Goal: Task Accomplishment & Management: Complete application form

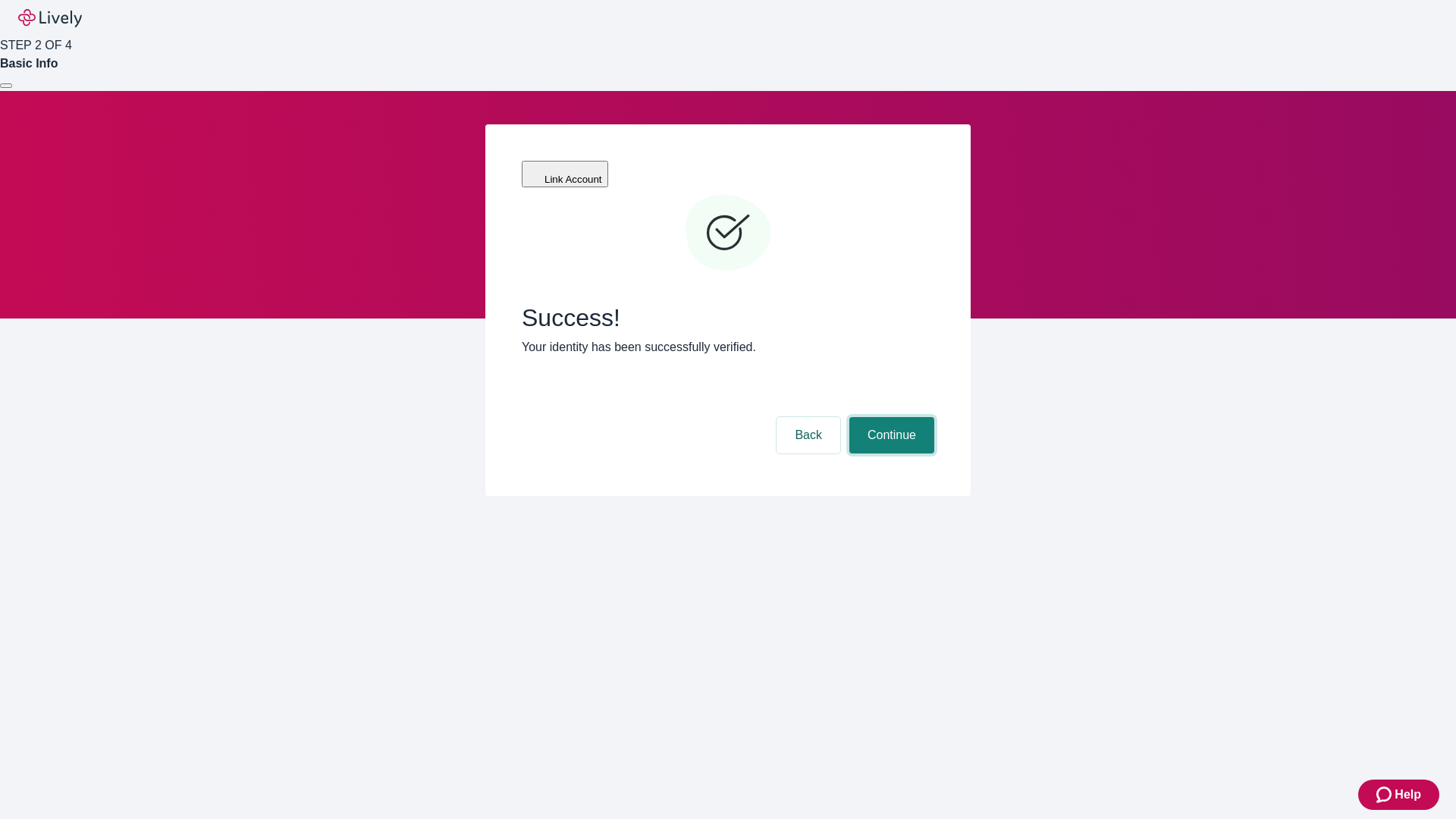
click at [890, 417] on button "Continue" at bounding box center [892, 435] width 85 height 36
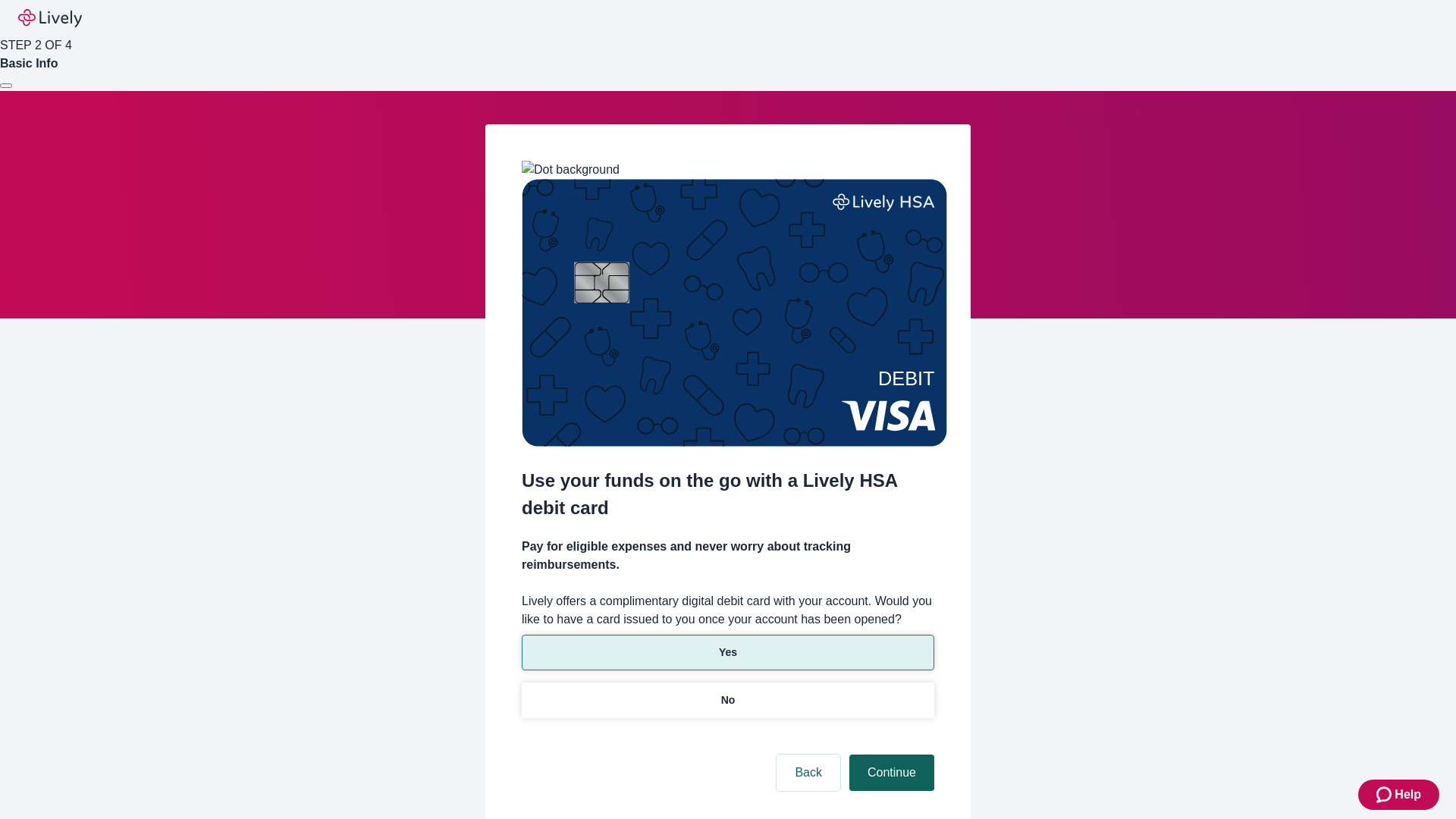
click at [727, 644] on p "Yes" at bounding box center [728, 652] width 18 height 16
click at [890, 754] on button "Continue" at bounding box center [892, 771] width 85 height 36
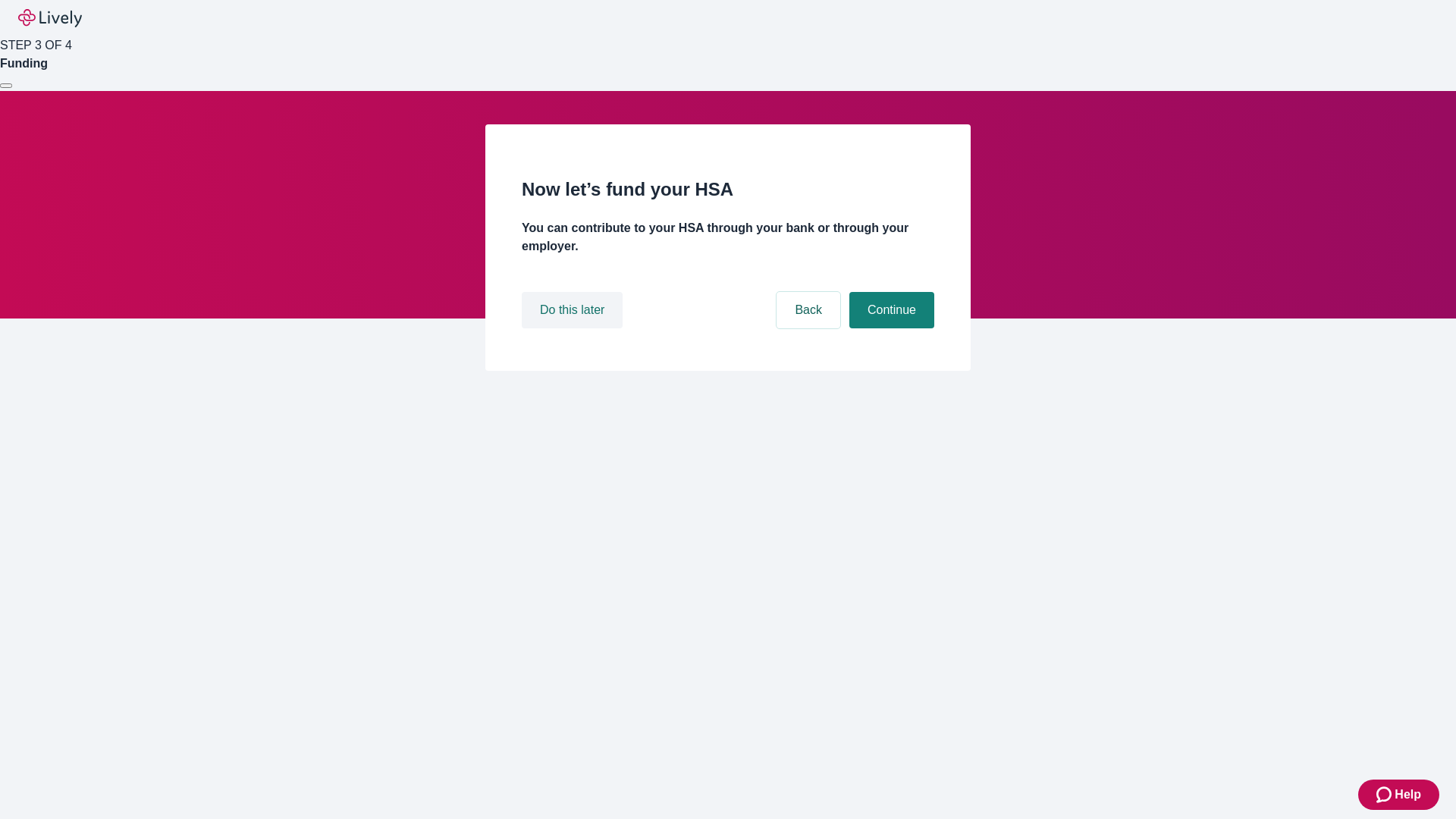
click at [574, 328] on button "Do this later" at bounding box center [572, 309] width 101 height 36
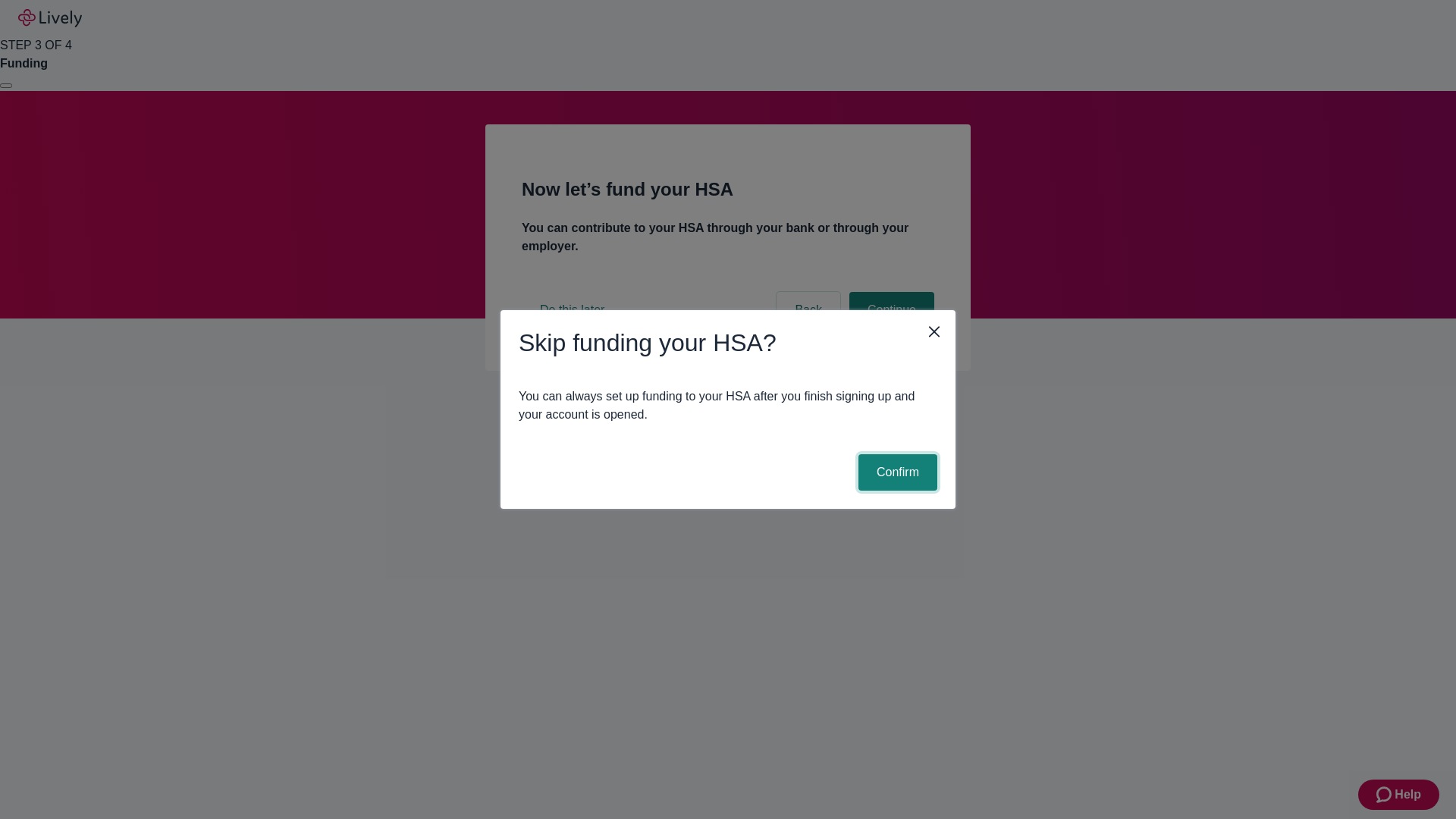
click at [895, 472] on button "Confirm" at bounding box center [897, 472] width 79 height 36
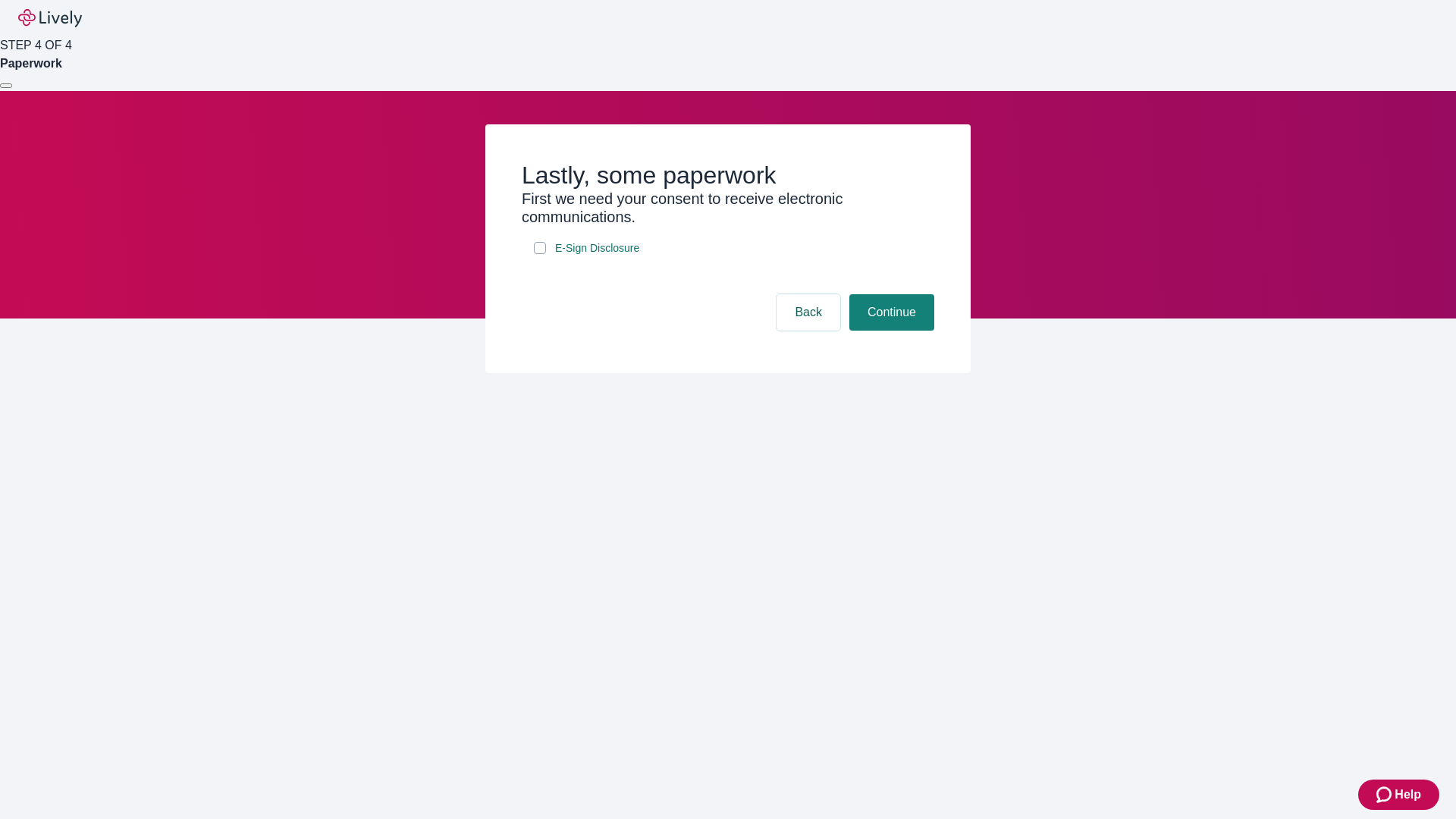
click at [540, 254] on input "E-Sign Disclosure" at bounding box center [540, 248] width 12 height 12
checkbox input "true"
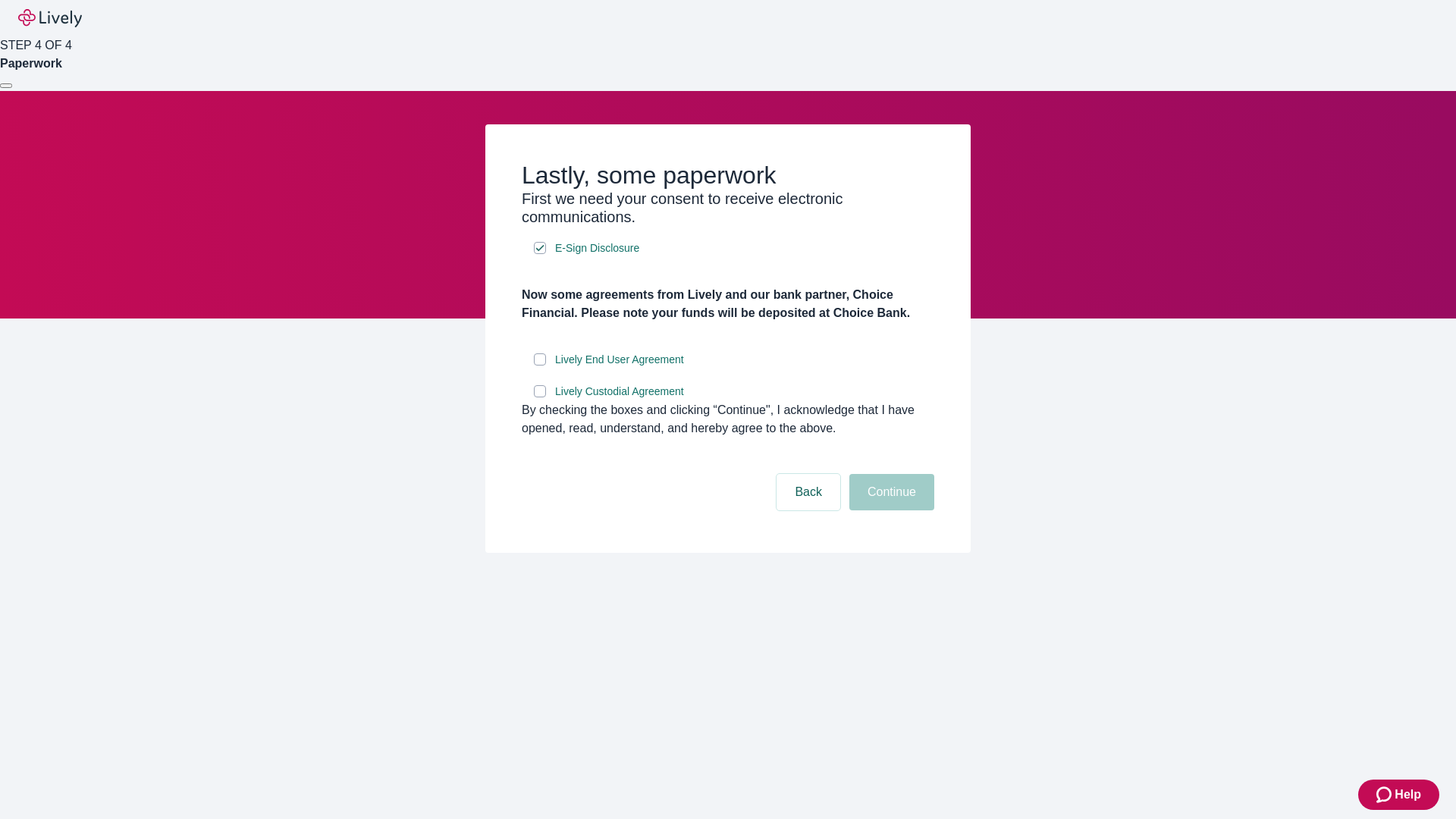
click at [540, 366] on input "Lively End User Agreement" at bounding box center [540, 359] width 12 height 12
checkbox input "true"
click at [540, 397] on input "Lively Custodial Agreement" at bounding box center [540, 391] width 12 height 12
checkbox input "true"
click at [890, 510] on button "Continue" at bounding box center [892, 491] width 85 height 36
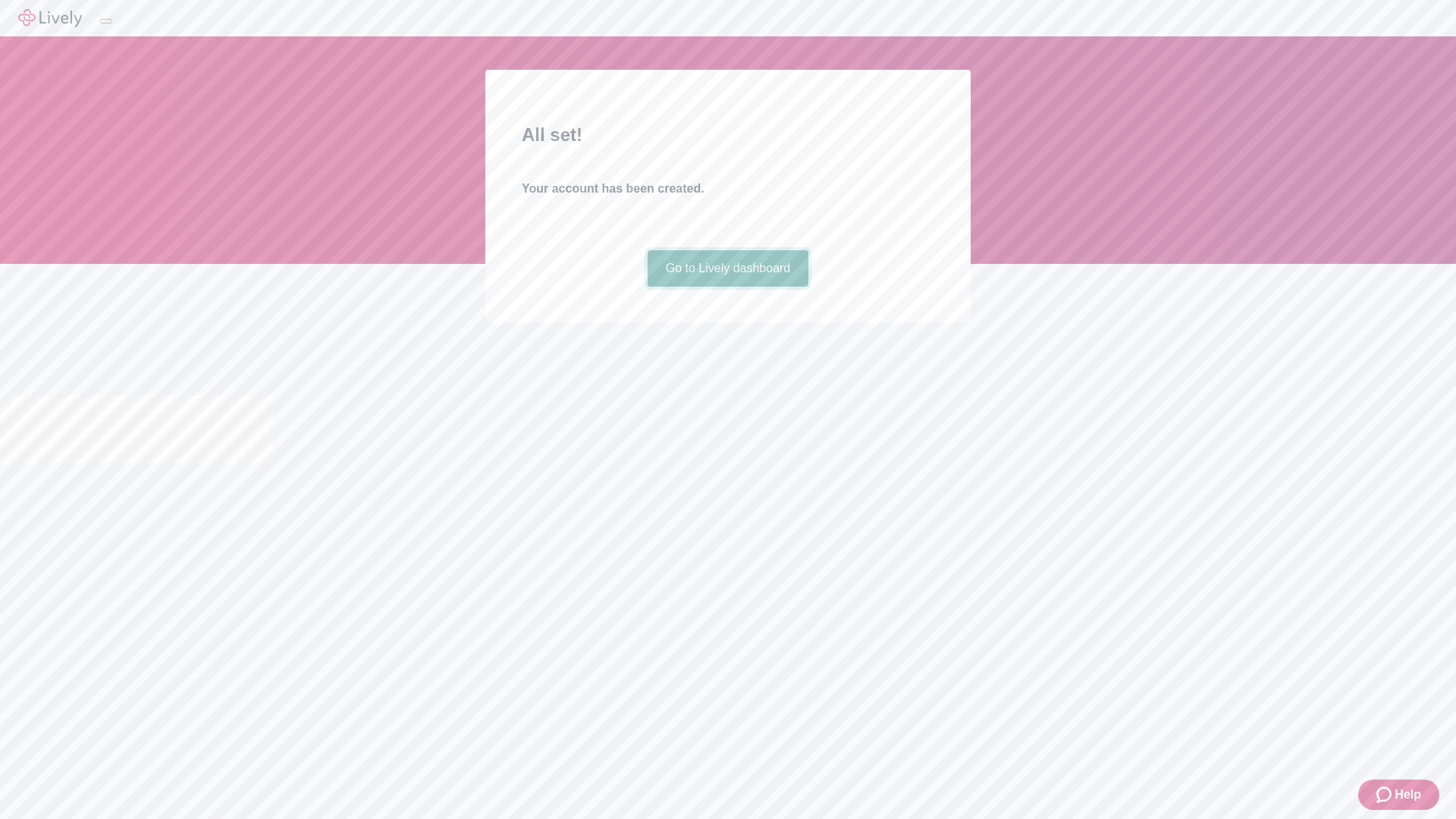
click at [727, 287] on link "Go to Lively dashboard" at bounding box center [728, 267] width 162 height 36
